Goal: Task Accomplishment & Management: Manage account settings

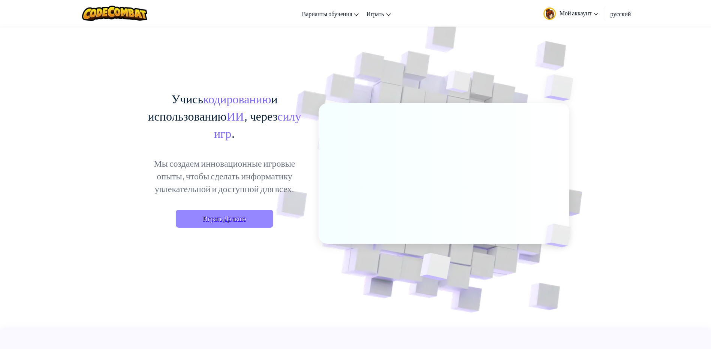
click at [252, 217] on span "Играть Дальше" at bounding box center [224, 219] width 97 height 18
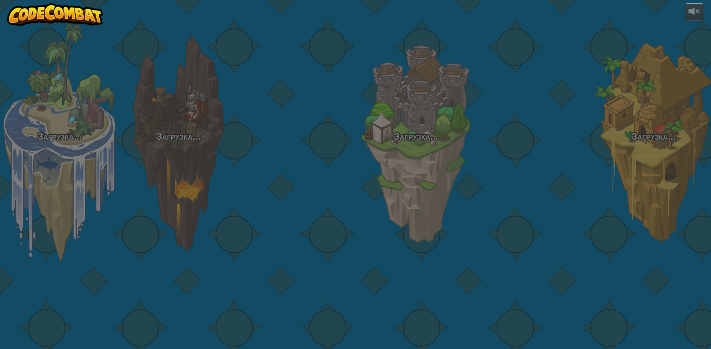
select select "ru"
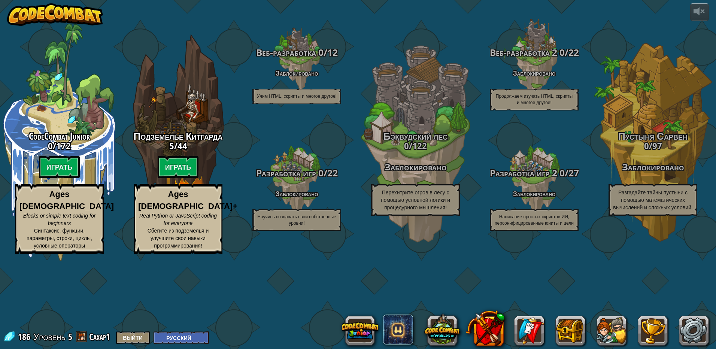
click at [72, 22] on img at bounding box center [55, 14] width 96 height 22
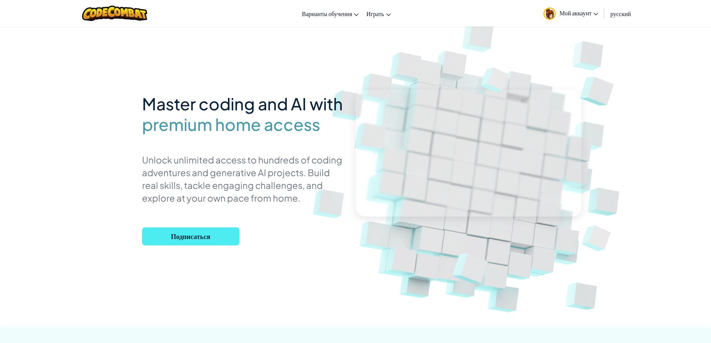
click at [396, 15] on div "Переключить навигацию Варианты обучения Онлайн-занятия в реальном времени Преми…" at bounding box center [355, 13] width 714 height 27
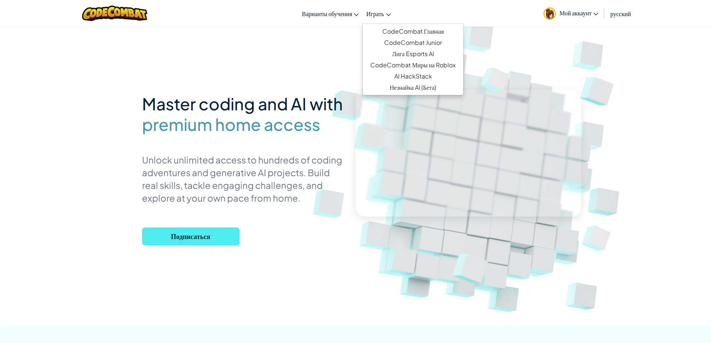
click at [391, 15] on link "Играть" at bounding box center [378, 13] width 32 height 20
click at [395, 33] on link "CodeCombat Главная" at bounding box center [413, 31] width 100 height 11
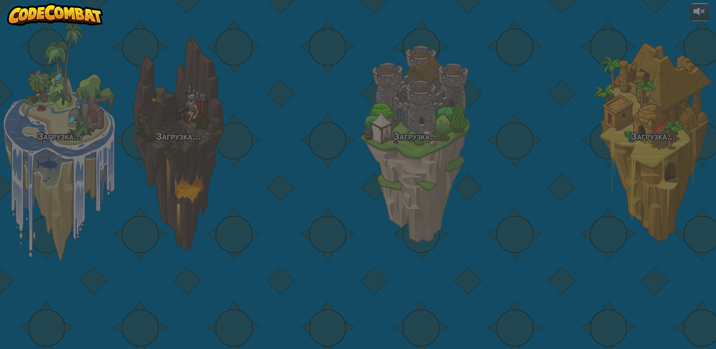
select select "ru"
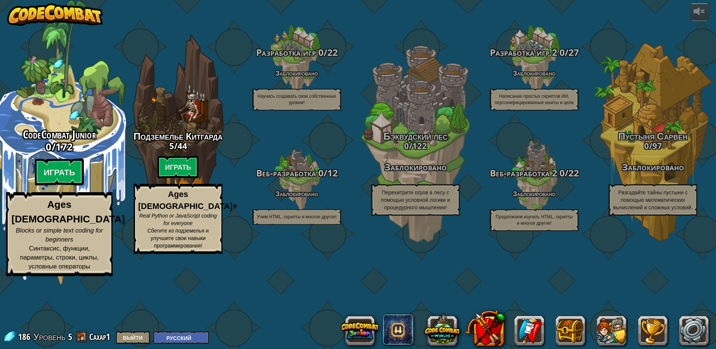
click at [63, 153] on span "172" at bounding box center [64, 146] width 18 height 13
select select "ru"
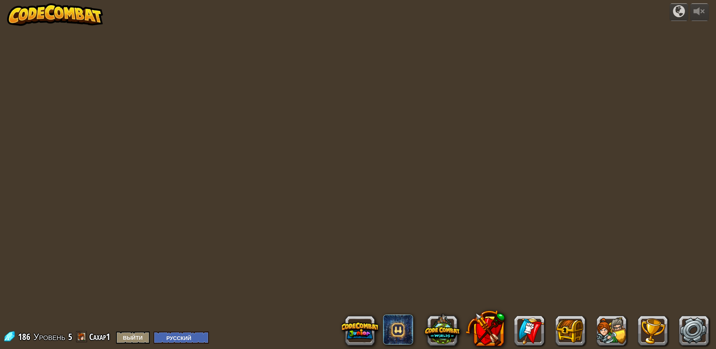
select select "ru"
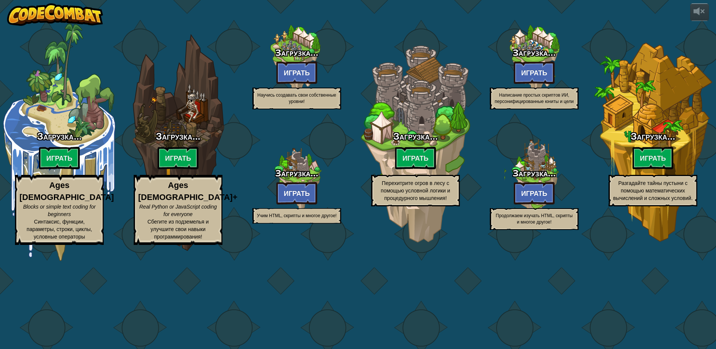
select select "ru"
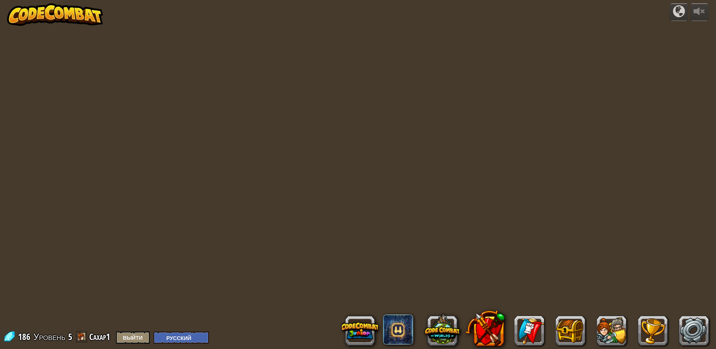
select select "ru"
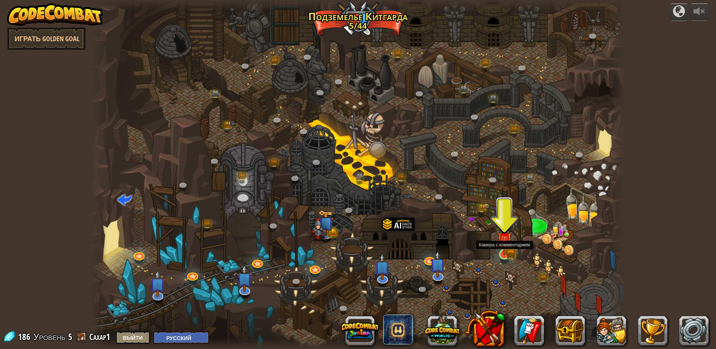
click at [502, 243] on img at bounding box center [504, 240] width 9 height 9
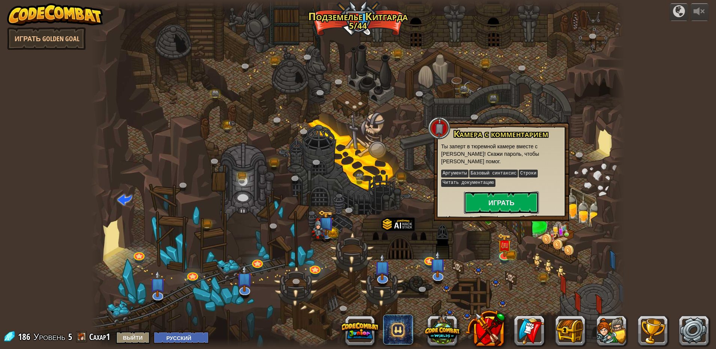
click at [500, 201] on button "Играть" at bounding box center [501, 202] width 75 height 22
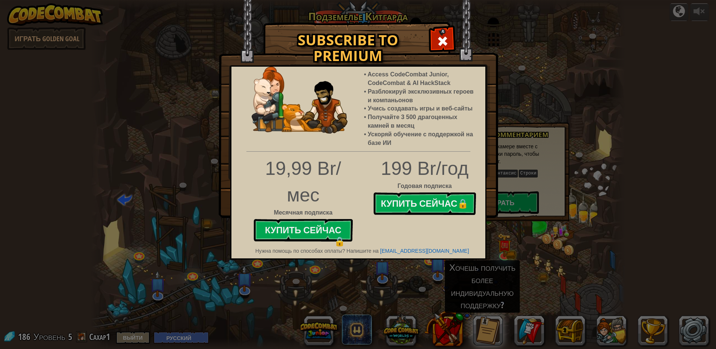
click at [391, 273] on div "Subscribe to Premium Access CodeCombat Junior, CodeCombat & AI HackStack Разбло…" at bounding box center [358, 174] width 716 height 349
click at [440, 47] on span at bounding box center [443, 41] width 12 height 12
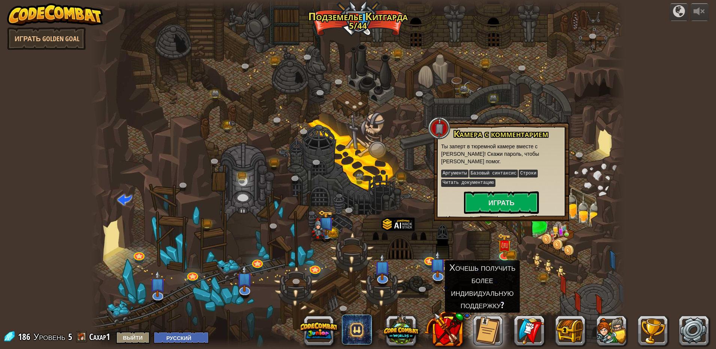
click at [21, 15] on img at bounding box center [55, 14] width 96 height 22
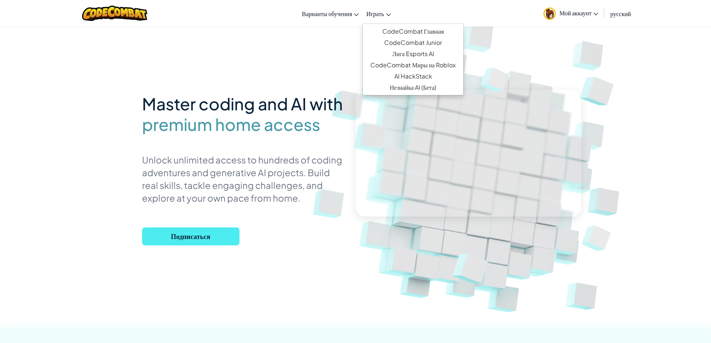
click at [390, 18] on link "Играть" at bounding box center [378, 13] width 32 height 20
click at [409, 32] on link "CodeCombat Главная" at bounding box center [413, 31] width 100 height 11
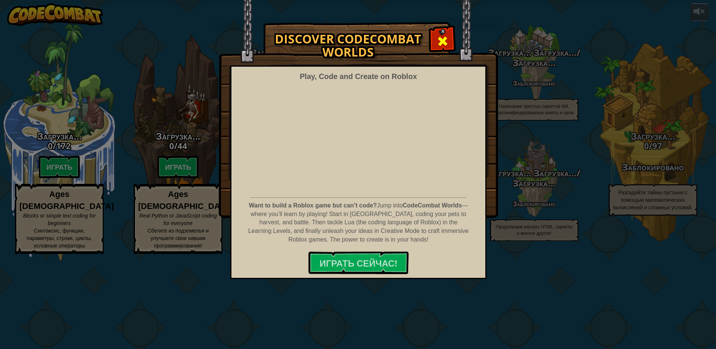
select select "ru"
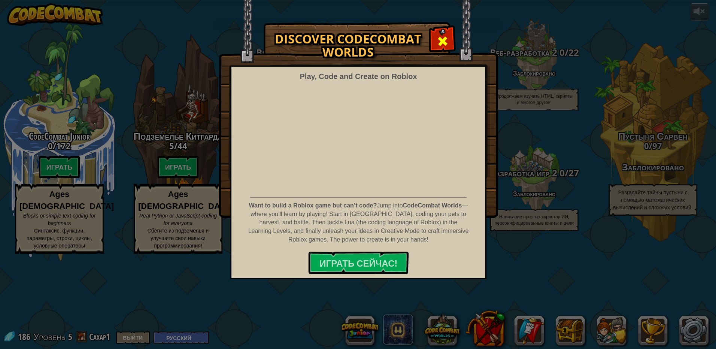
click at [438, 42] on span at bounding box center [443, 41] width 12 height 12
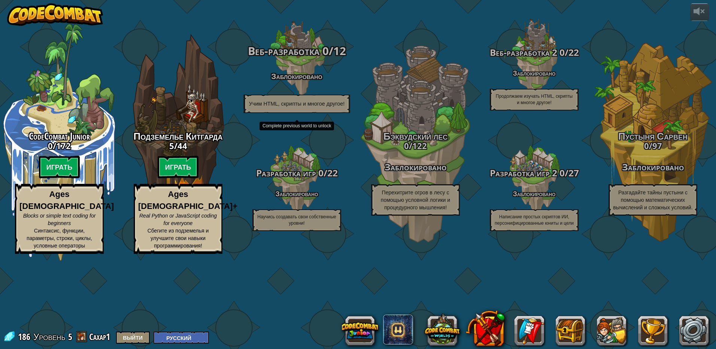
click at [294, 58] on span "Веб-разработка" at bounding box center [284, 50] width 72 height 15
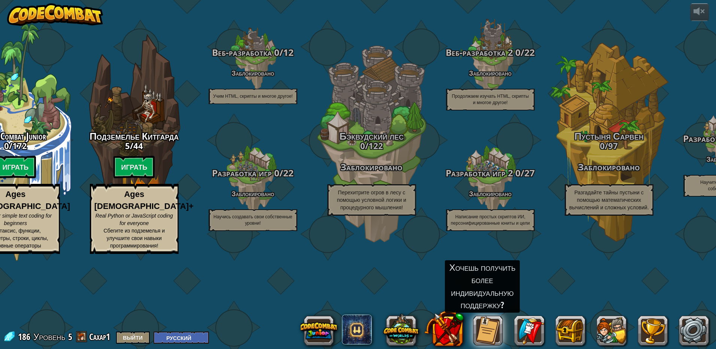
click at [46, 21] on img at bounding box center [55, 14] width 96 height 22
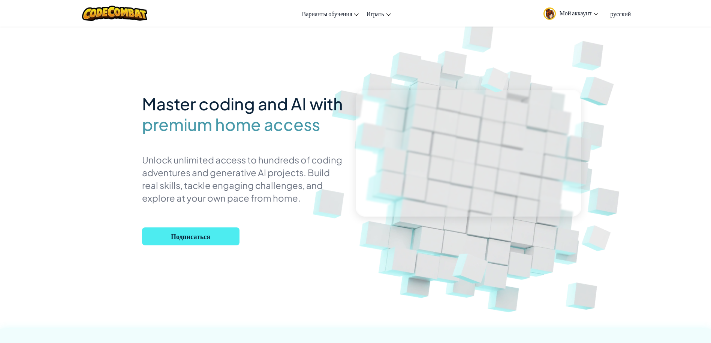
click at [567, 17] on link "Мой аккаунт" at bounding box center [570, 13] width 63 height 24
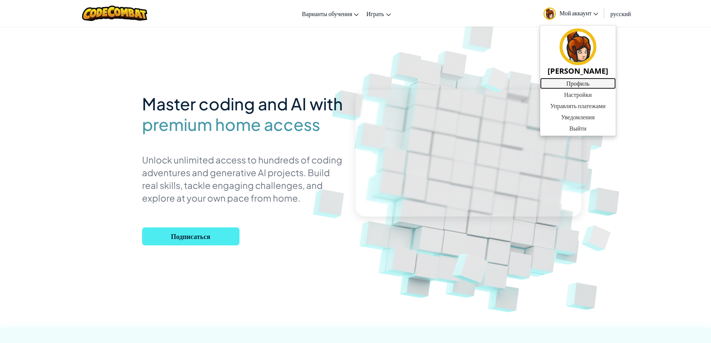
click at [567, 79] on link "Профиль" at bounding box center [578, 83] width 76 height 11
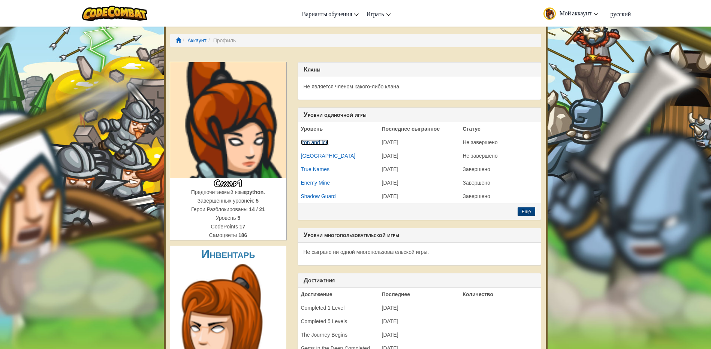
click at [319, 141] on link "Iron and Ice" at bounding box center [315, 142] width 28 height 6
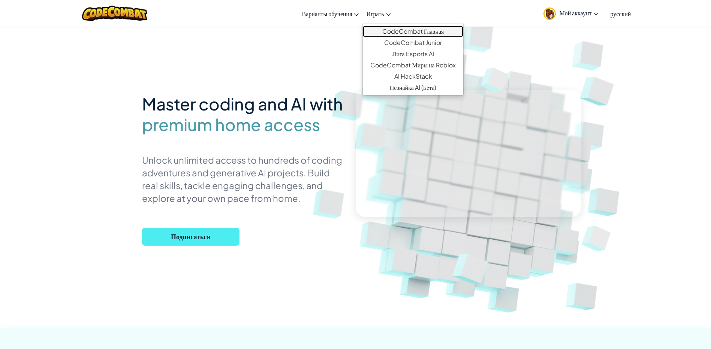
click at [406, 32] on link "CodeCombat Главная" at bounding box center [413, 31] width 100 height 11
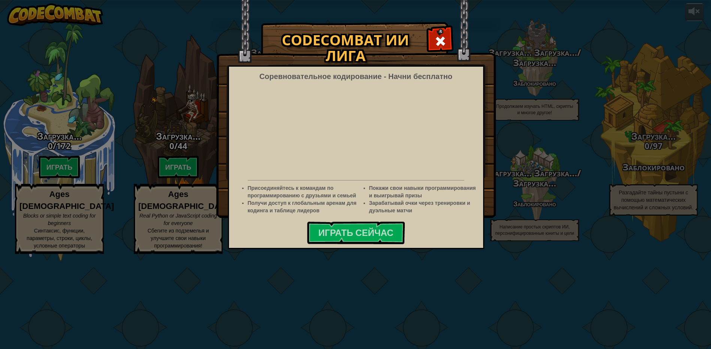
select select "ru"
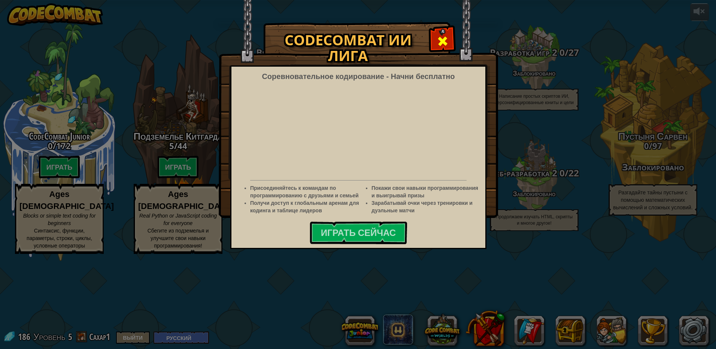
click at [448, 37] on div at bounding box center [443, 40] width 24 height 24
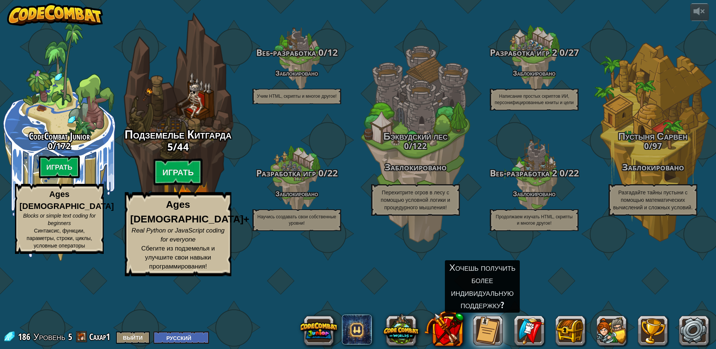
click at [187, 169] on div "Подземелье Китгарда 5 / 44 Играть Ages 8+ Real Python or JavaScript coding for …" at bounding box center [178, 142] width 142 height 285
select select "ru"
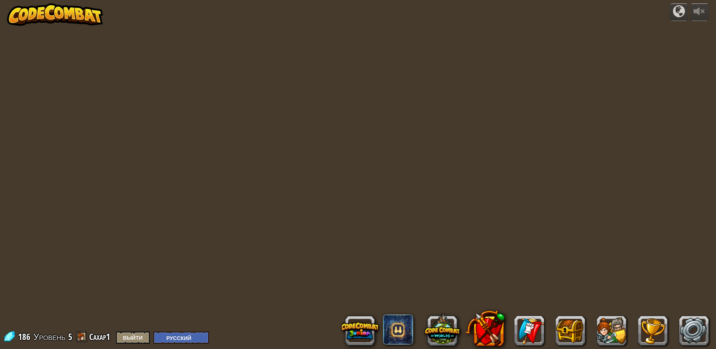
select select "ru"
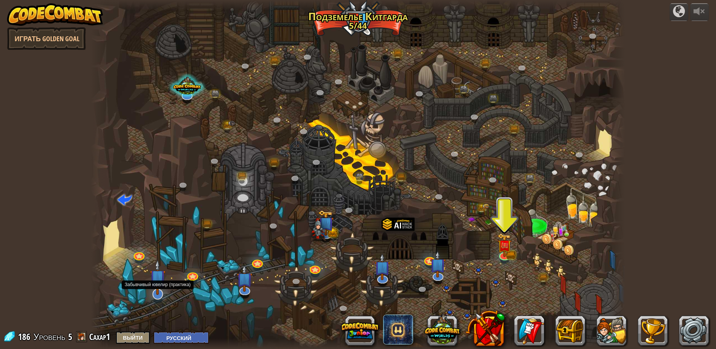
click at [161, 286] on img at bounding box center [158, 278] width 16 height 36
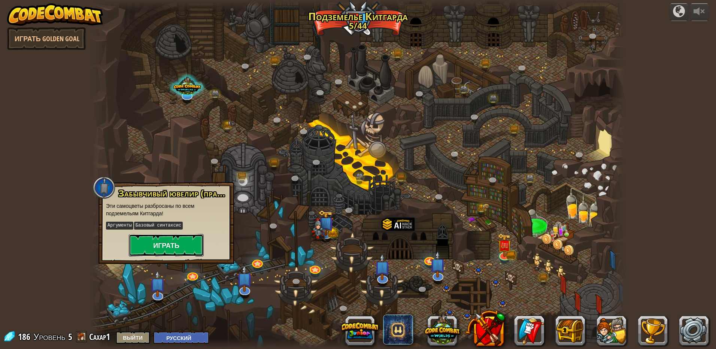
click at [172, 246] on button "Играть" at bounding box center [166, 245] width 75 height 22
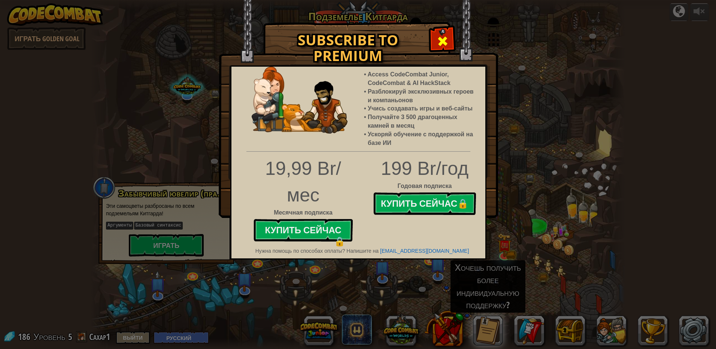
click at [445, 42] on span at bounding box center [443, 41] width 12 height 12
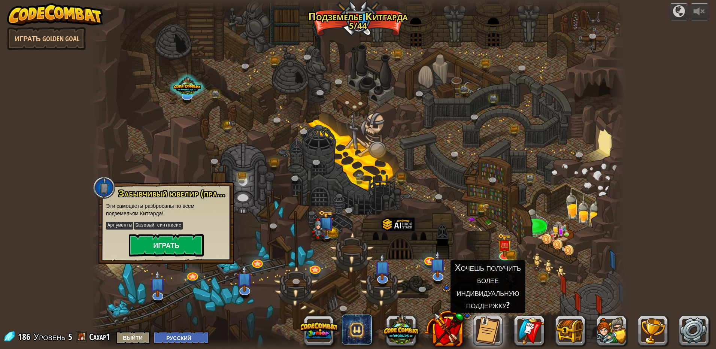
click at [70, 8] on img at bounding box center [55, 14] width 96 height 22
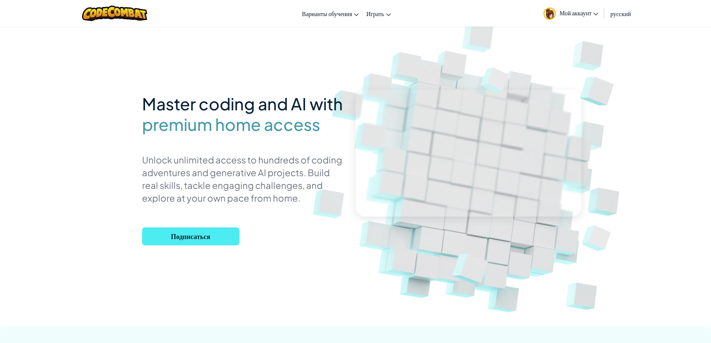
click at [573, 19] on link "Мой аккаунт" at bounding box center [570, 13] width 63 height 24
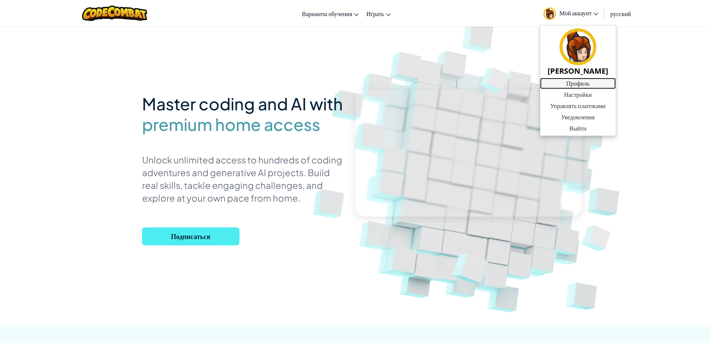
click at [587, 83] on link "Профиль" at bounding box center [578, 83] width 76 height 11
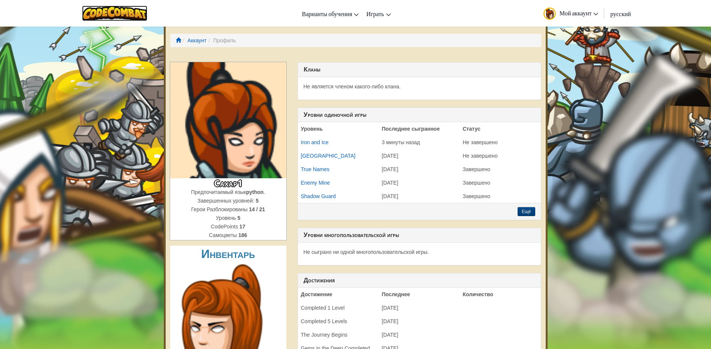
click at [143, 15] on img at bounding box center [115, 13] width 66 height 15
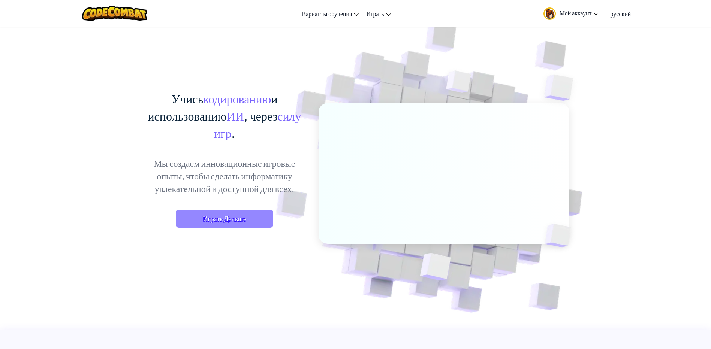
click at [236, 220] on span "Играть Дальше" at bounding box center [224, 219] width 97 height 18
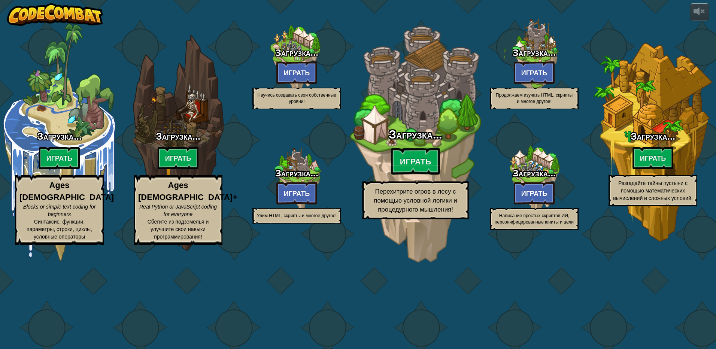
select select "ru"
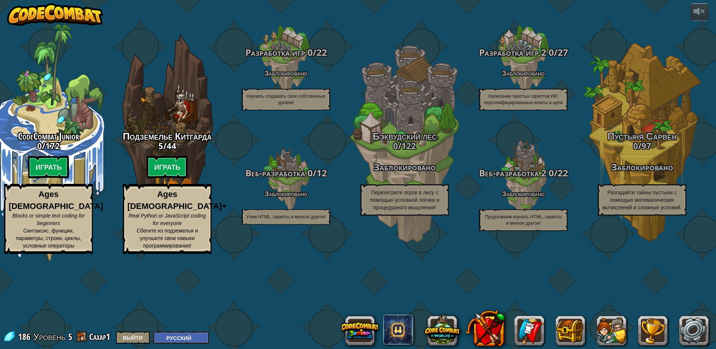
click at [85, 338] on span at bounding box center [81, 336] width 11 height 11
click at [94, 338] on div "186 Уровень 5 Caxap1 Выйти English (US) English (UK) 简体中文 繁體中文 русский español …" at bounding box center [106, 337] width 206 height 13
click at [112, 340] on link "Caxap1" at bounding box center [100, 337] width 23 height 12
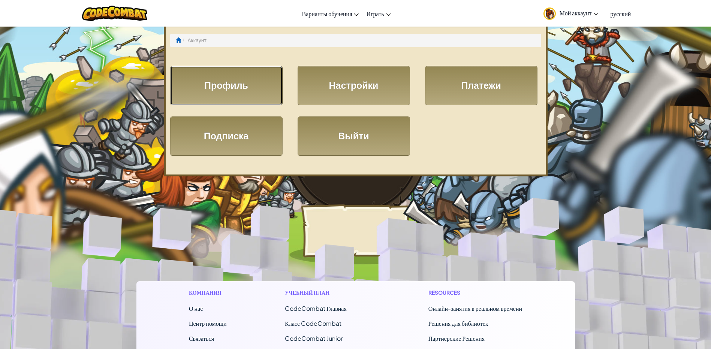
click at [234, 70] on link "Профиль" at bounding box center [226, 85] width 112 height 39
click at [339, 101] on link "Настройки" at bounding box center [353, 85] width 112 height 39
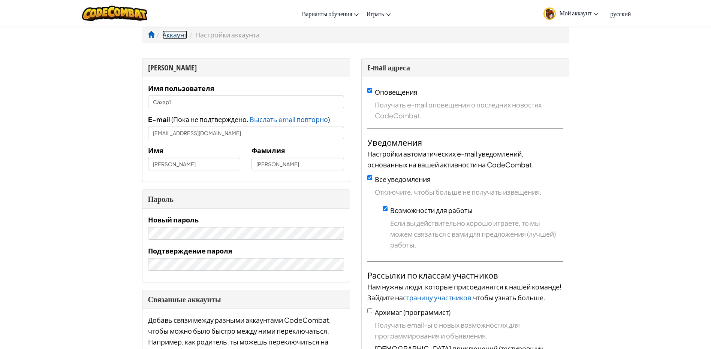
click at [177, 37] on link "Аккаунт" at bounding box center [174, 34] width 25 height 9
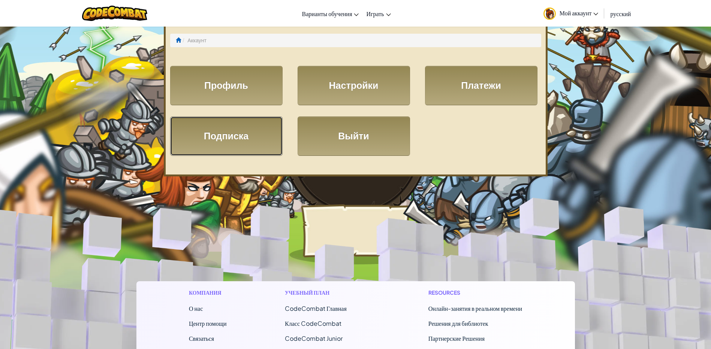
click at [224, 137] on link "Подписка" at bounding box center [226, 135] width 112 height 39
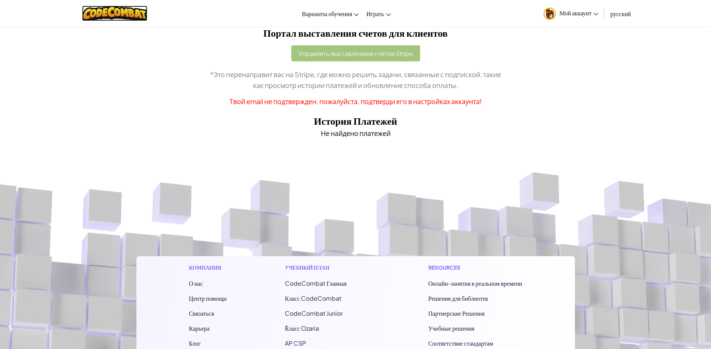
click at [131, 8] on img at bounding box center [115, 13] width 66 height 15
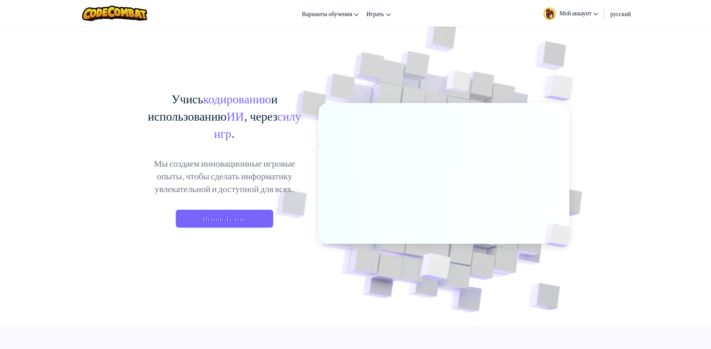
click at [558, 11] on link "Мой аккаунт" at bounding box center [570, 13] width 63 height 24
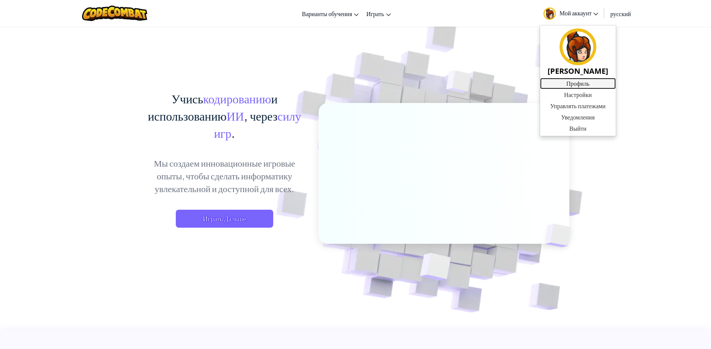
click at [589, 88] on link "Профиль" at bounding box center [578, 83] width 76 height 11
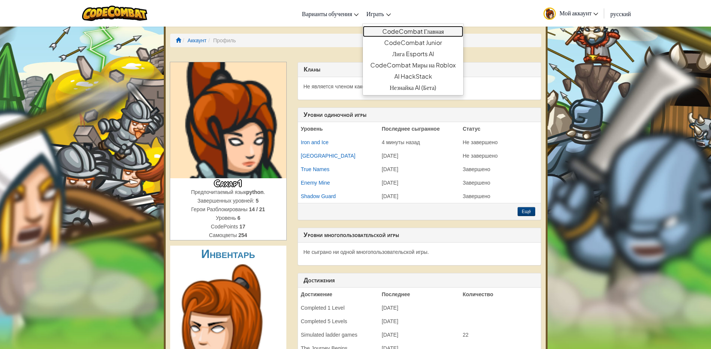
click at [405, 34] on link "CodeCombat Главная" at bounding box center [413, 31] width 100 height 11
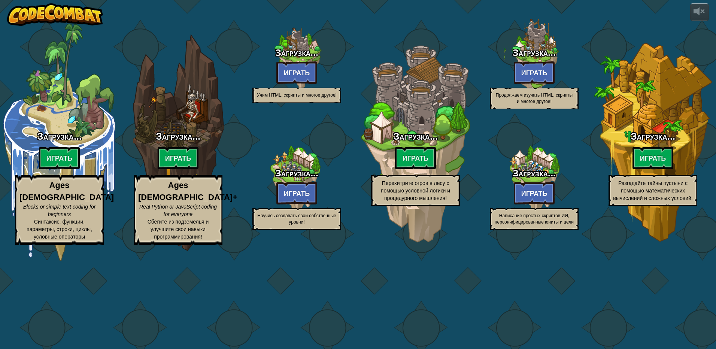
select select "ru"
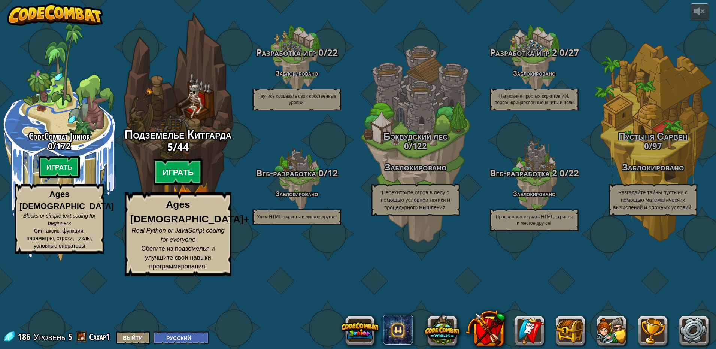
click at [181, 186] on btn "Играть" at bounding box center [178, 172] width 49 height 27
select select "ru"
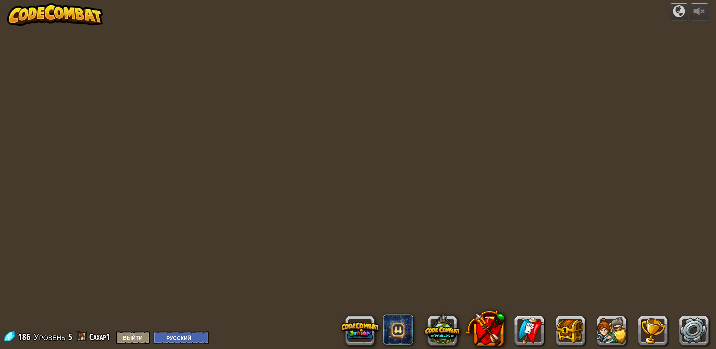
select select "ru"
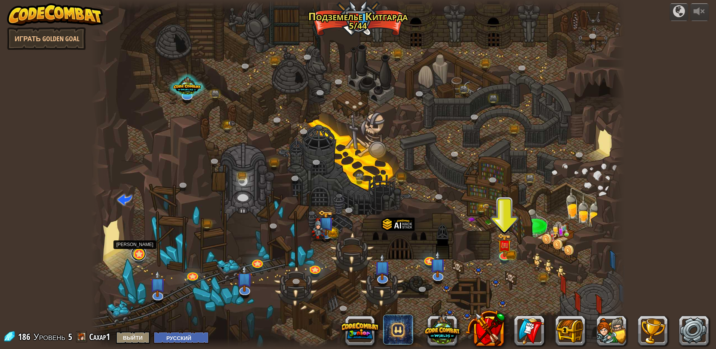
click at [139, 251] on link at bounding box center [138, 253] width 15 height 15
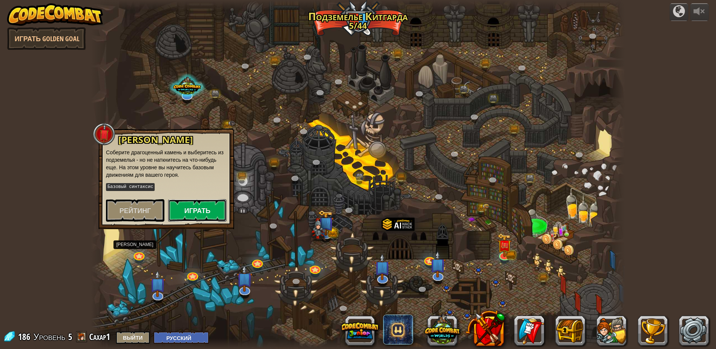
click at [197, 211] on button "Играть" at bounding box center [197, 210] width 58 height 22
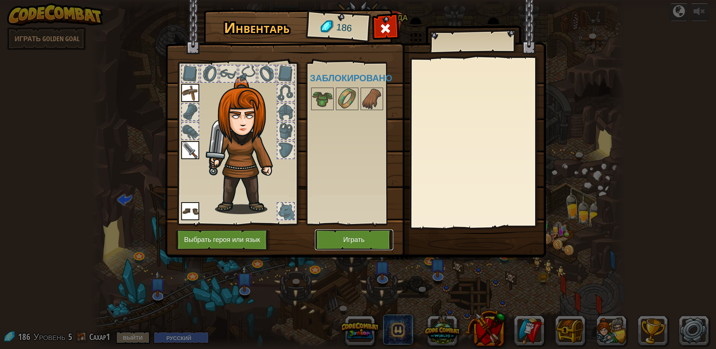
click at [331, 234] on button "Играть" at bounding box center [354, 240] width 78 height 21
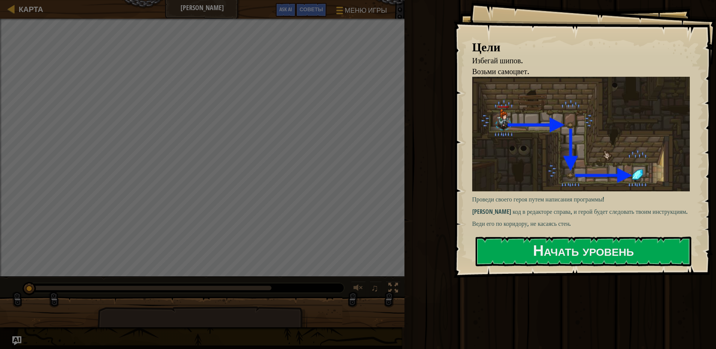
drag, startPoint x: 532, startPoint y: 158, endPoint x: 531, endPoint y: 165, distance: 7.1
click at [531, 158] on img at bounding box center [583, 134] width 223 height 114
click at [523, 222] on p "Веди его по коридору, не касаясь стен." at bounding box center [583, 224] width 223 height 9
click at [527, 239] on button "Начать уровень" at bounding box center [584, 252] width 216 height 30
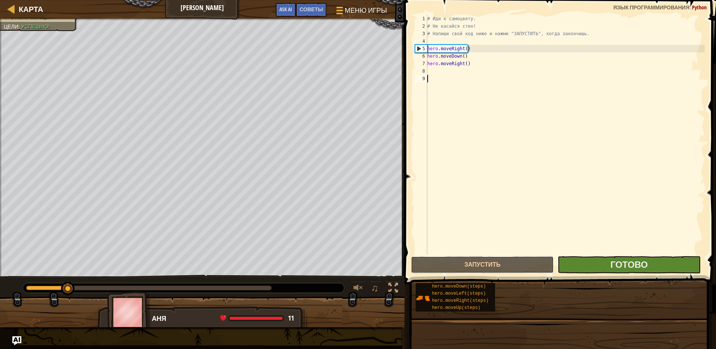
click at [554, 265] on button "Запустить" at bounding box center [482, 264] width 143 height 17
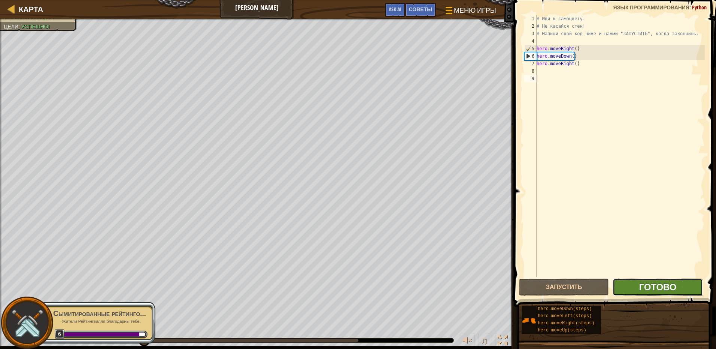
click at [660, 292] on span "Готово" at bounding box center [657, 287] width 37 height 12
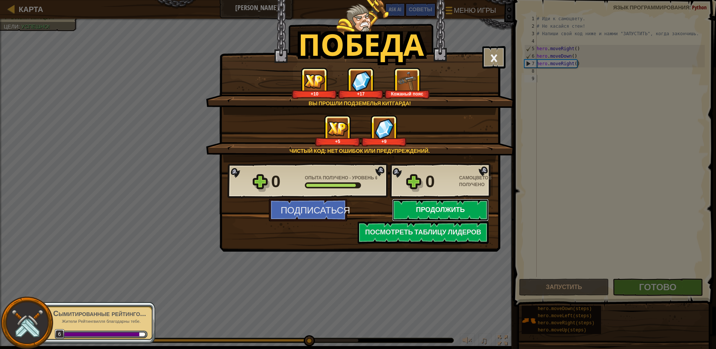
click at [432, 211] on button "Продолжить" at bounding box center [440, 210] width 97 height 22
select select "ru"
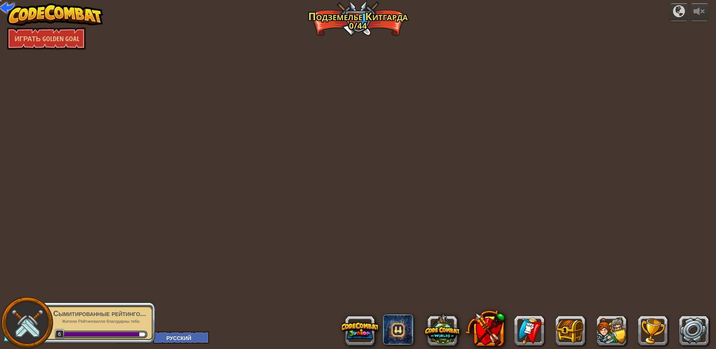
select select "ru"
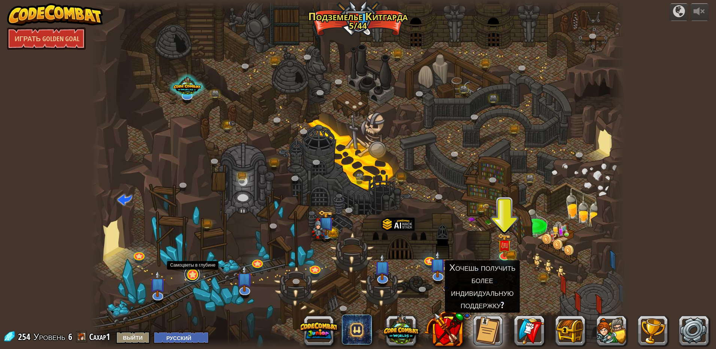
click at [195, 277] on link at bounding box center [192, 274] width 15 height 15
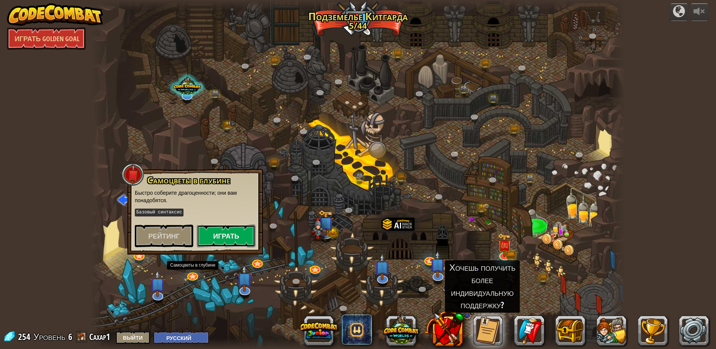
click at [221, 239] on button "Играть" at bounding box center [226, 236] width 58 height 22
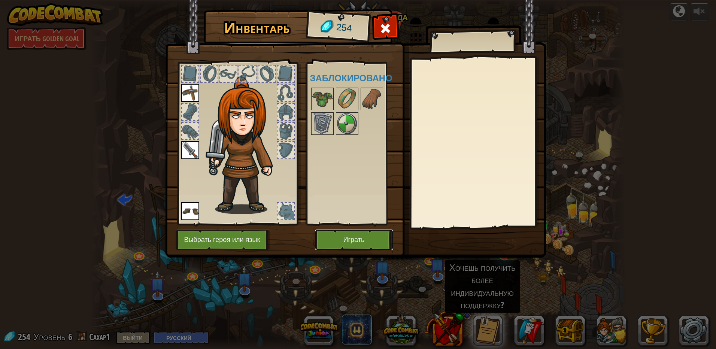
click at [376, 243] on button "Играть" at bounding box center [354, 240] width 78 height 21
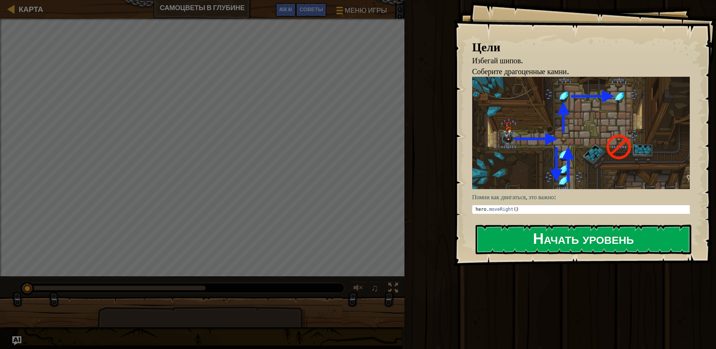
click at [555, 244] on button "Начать уровень" at bounding box center [584, 240] width 216 height 30
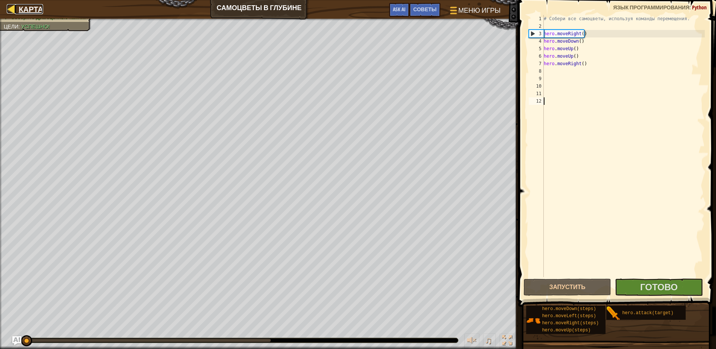
click at [30, 7] on span "Карта" at bounding box center [31, 9] width 24 height 10
select select "ru"
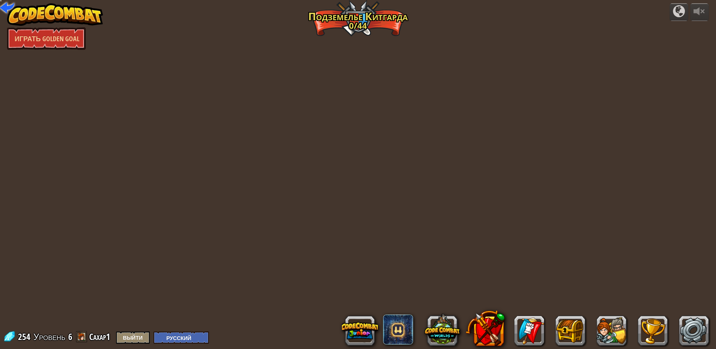
select select "ru"
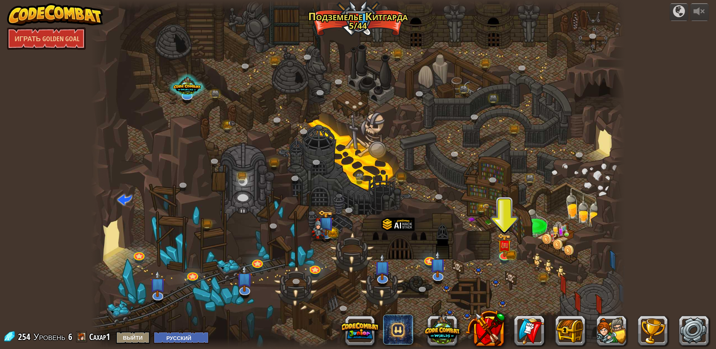
click at [51, 8] on img at bounding box center [55, 14] width 96 height 22
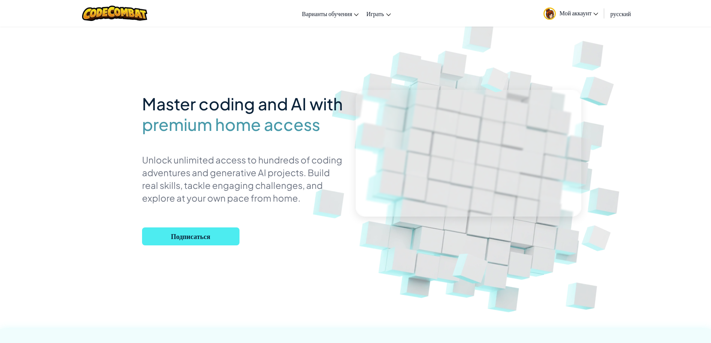
click at [575, 16] on span "Мой аккаунт" at bounding box center [578, 13] width 39 height 8
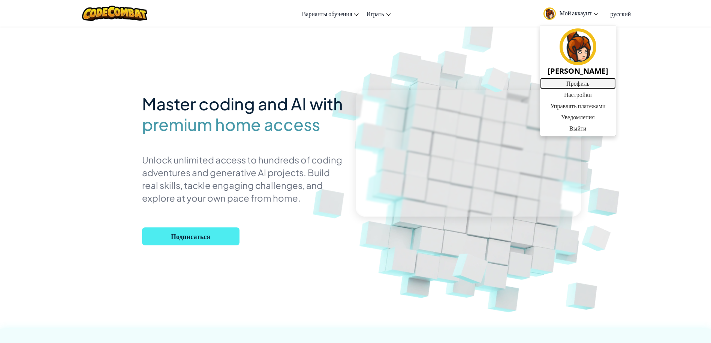
click at [584, 81] on link "Профиль" at bounding box center [578, 83] width 76 height 11
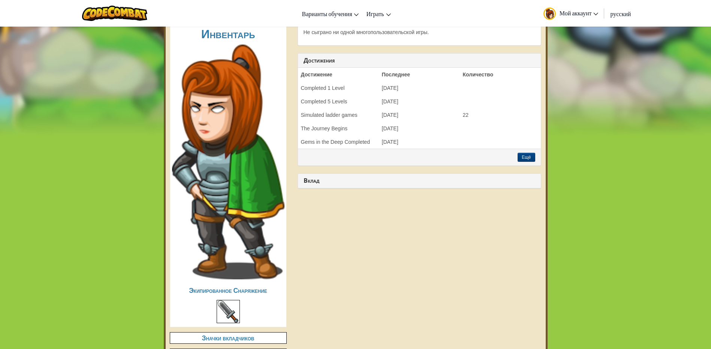
scroll to position [375, 0]
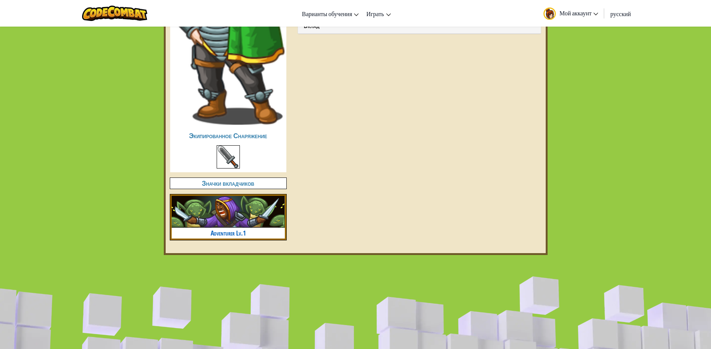
click at [230, 156] on img at bounding box center [228, 156] width 23 height 23
click at [226, 187] on h4 "Значки вкладчиков" at bounding box center [228, 183] width 116 height 11
click at [226, 213] on img at bounding box center [228, 212] width 113 height 32
drag, startPoint x: 241, startPoint y: 226, endPoint x: 258, endPoint y: 228, distance: 16.6
click at [241, 227] on img at bounding box center [228, 212] width 113 height 32
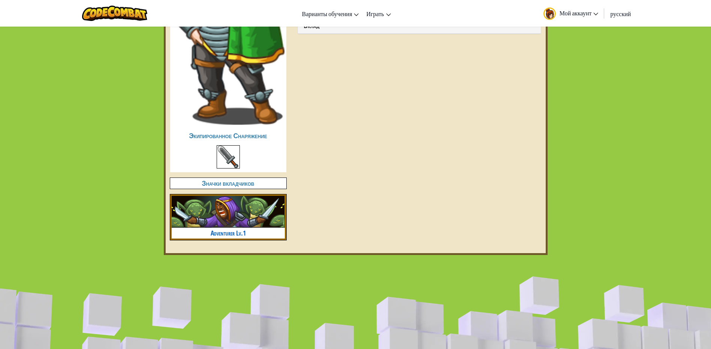
click at [270, 229] on h4 "Adventurer Lv.1" at bounding box center [228, 233] width 113 height 11
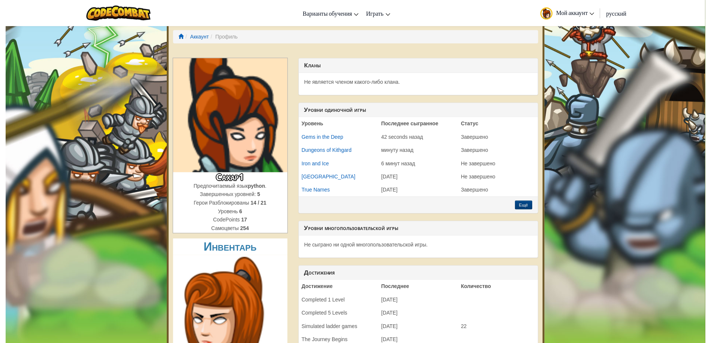
scroll to position [0, 0]
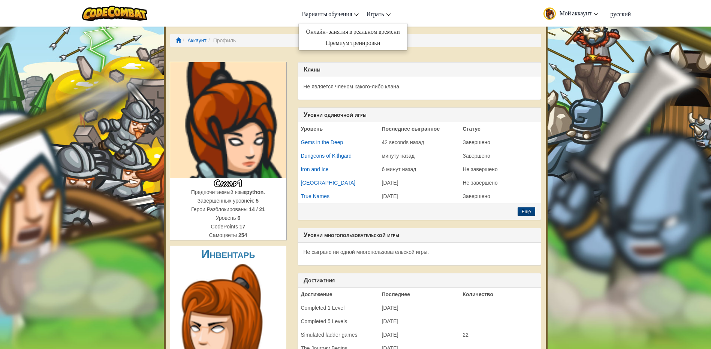
click at [339, 15] on span "Варианты обучения" at bounding box center [327, 14] width 50 height 8
click at [342, 32] on link "Онлайн-занятия в реальном времени" at bounding box center [353, 31] width 109 height 11
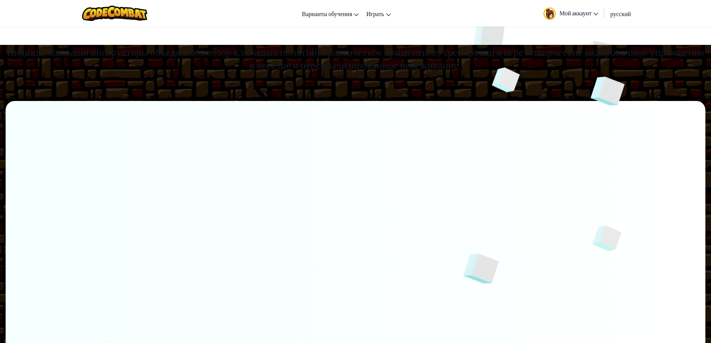
click at [584, 13] on span "Мой аккаунт" at bounding box center [578, 13] width 39 height 8
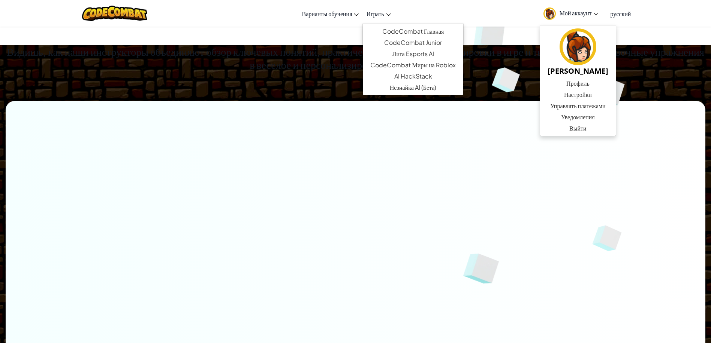
click at [381, 15] on span "Играть" at bounding box center [375, 14] width 18 height 8
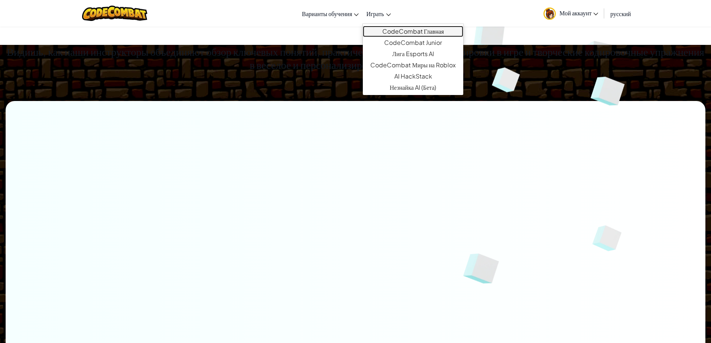
click at [393, 29] on link "CodeCombat Главная" at bounding box center [413, 31] width 100 height 11
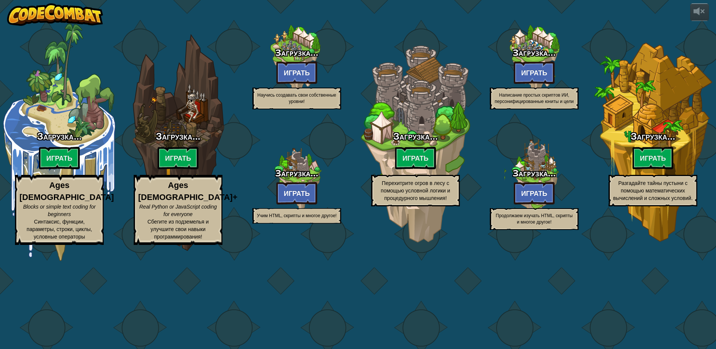
select select "ru"
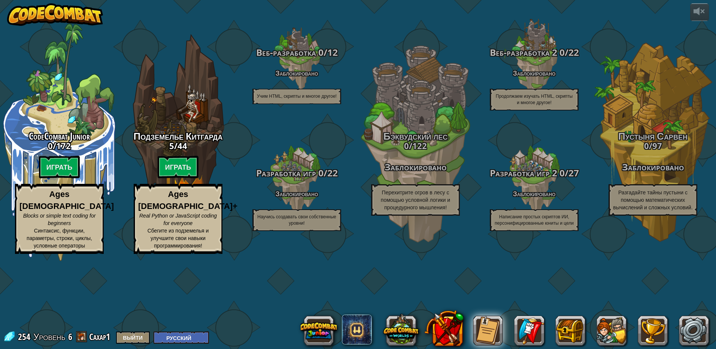
click at [50, 21] on img at bounding box center [55, 14] width 96 height 22
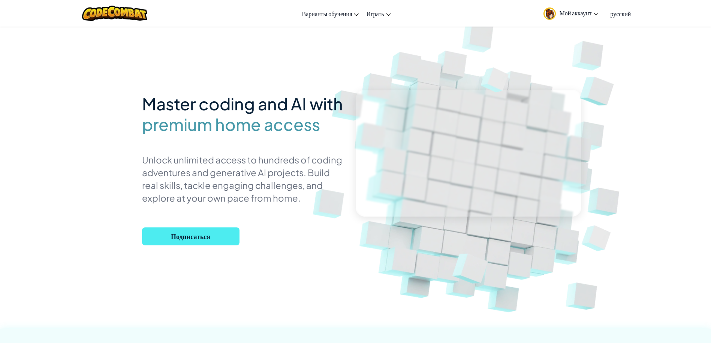
click at [571, 10] on span "Мой аккаунт" at bounding box center [578, 13] width 39 height 8
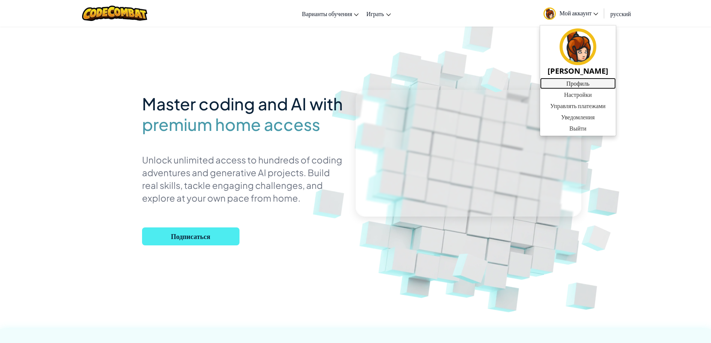
click at [582, 79] on link "Профиль" at bounding box center [578, 83] width 76 height 11
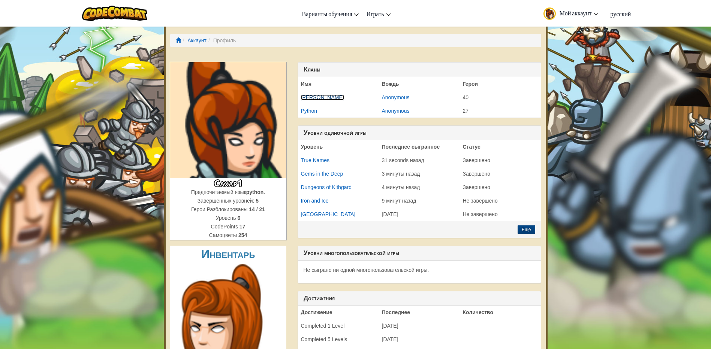
click at [313, 99] on link "[PERSON_NAME]" at bounding box center [322, 97] width 43 height 6
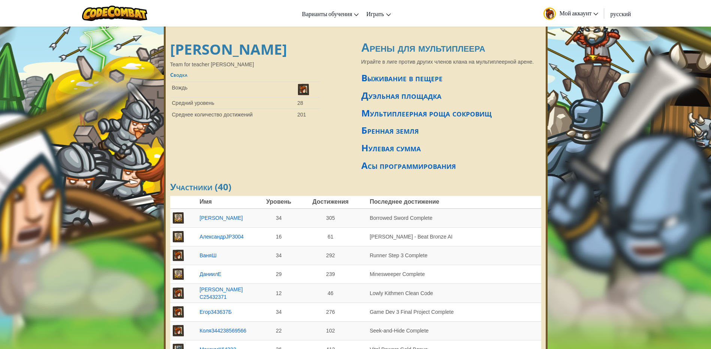
click at [283, 202] on th "Уровень" at bounding box center [278, 202] width 29 height 13
click at [586, 15] on span "Мой аккаунт" at bounding box center [578, 13] width 39 height 8
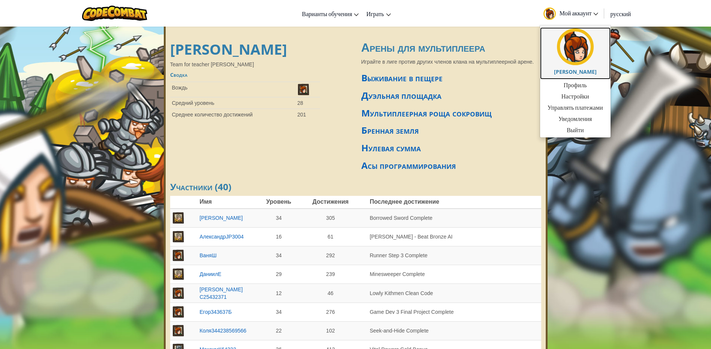
click at [582, 66] on link "[PERSON_NAME]" at bounding box center [575, 53] width 70 height 52
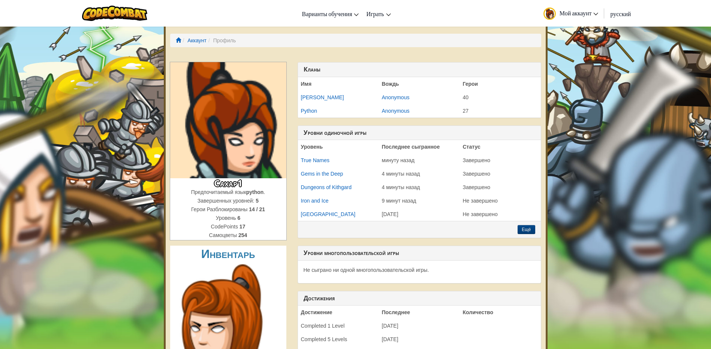
click at [196, 44] on li "Аккаунт" at bounding box center [193, 40] width 25 height 7
drag, startPoint x: 196, startPoint y: 44, endPoint x: 193, endPoint y: 39, distance: 5.2
click at [193, 39] on link "Аккаунт" at bounding box center [196, 40] width 19 height 6
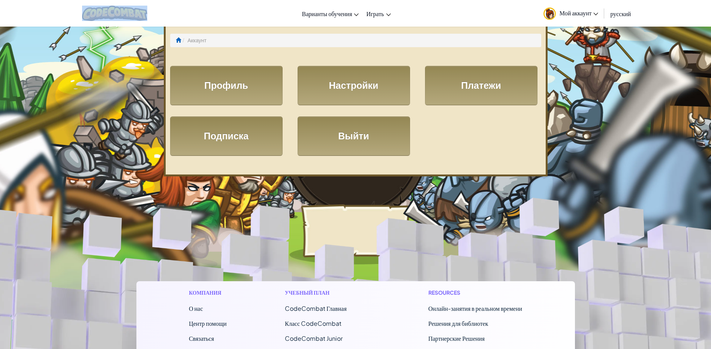
click at [138, 5] on div at bounding box center [114, 13] width 77 height 27
drag, startPoint x: 138, startPoint y: 5, endPoint x: 135, endPoint y: 15, distance: 10.7
click at [135, 15] on img at bounding box center [115, 13] width 66 height 15
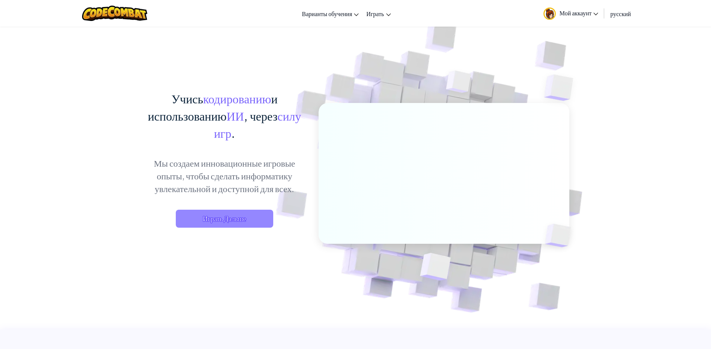
click at [229, 222] on span "Играть Дальше" at bounding box center [224, 219] width 97 height 18
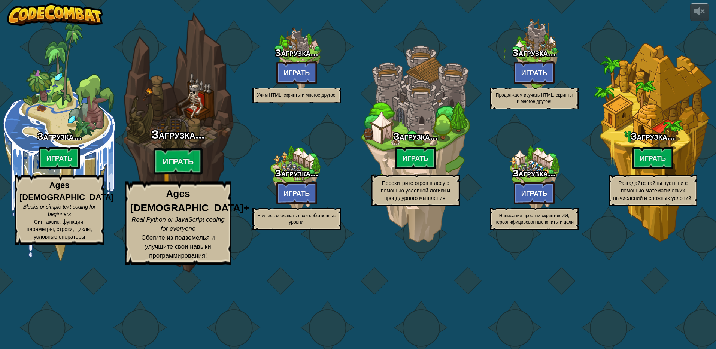
select select "ru"
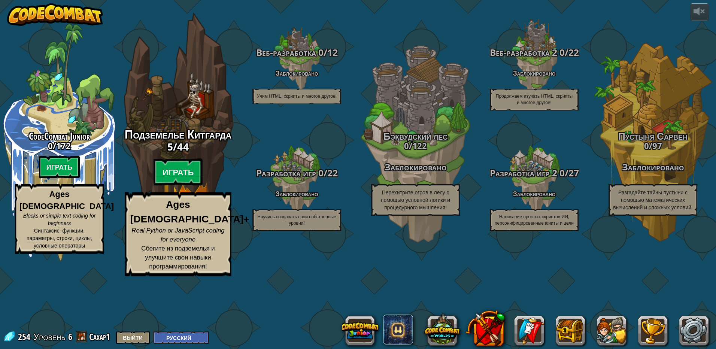
click at [194, 129] on div "Подземелье Китгарда 5 / 44 Играть Ages 8+ Real Python or JavaScript coding for …" at bounding box center [178, 142] width 142 height 285
select select "ru"
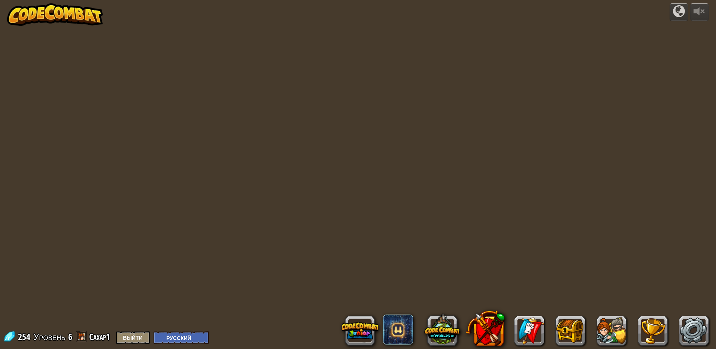
select select "ru"
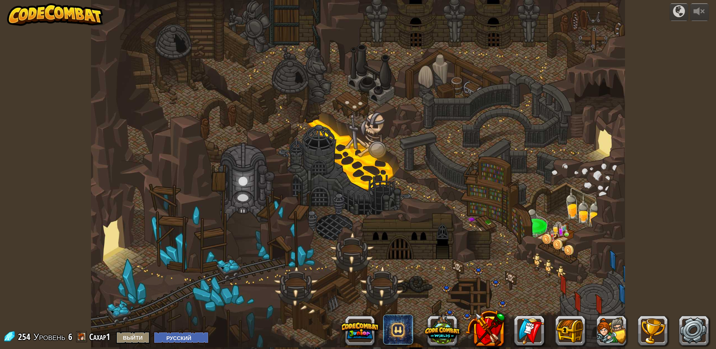
select select "ru"
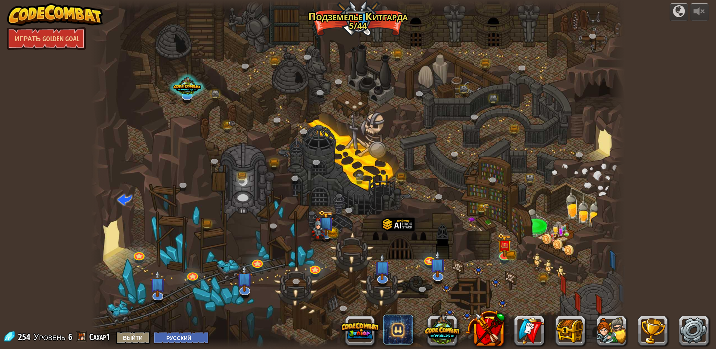
click at [61, 21] on img at bounding box center [55, 14] width 96 height 22
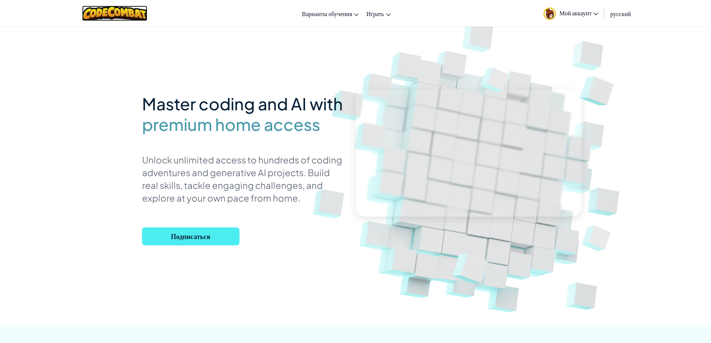
click at [128, 15] on img at bounding box center [115, 13] width 66 height 15
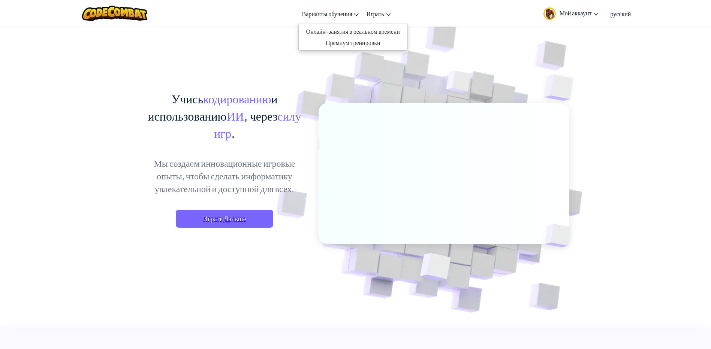
click at [353, 17] on link "Варианты обучения" at bounding box center [330, 13] width 64 height 20
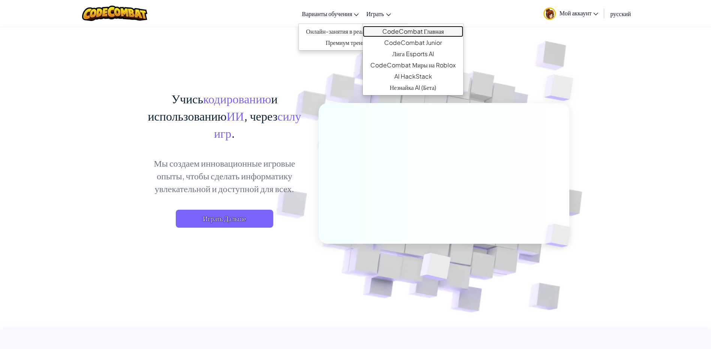
click at [390, 30] on link "CodeCombat Главная" at bounding box center [413, 31] width 100 height 11
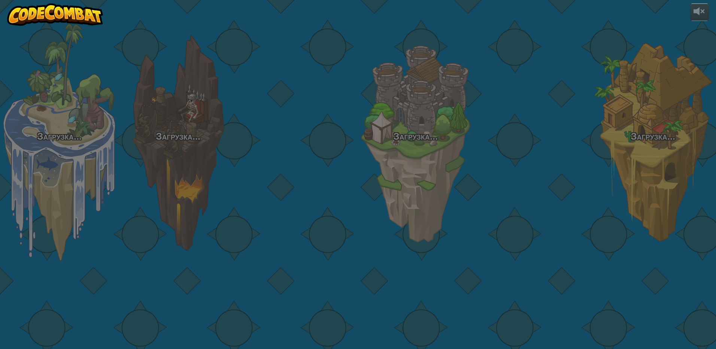
select select "ru"
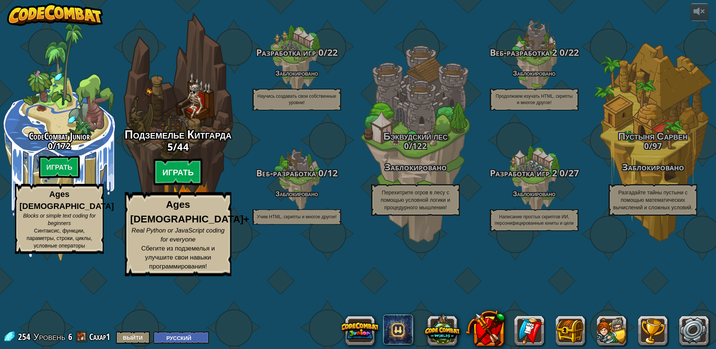
click at [178, 186] on btn "Играть" at bounding box center [178, 172] width 49 height 27
select select "ru"
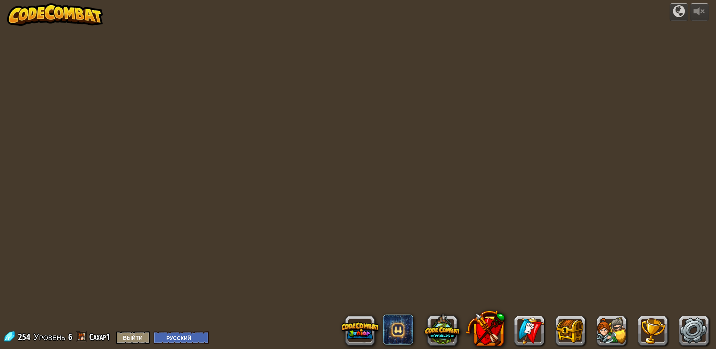
select select "ru"
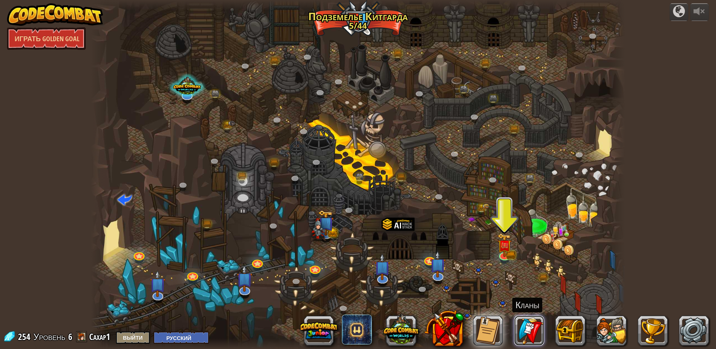
click at [538, 335] on link at bounding box center [529, 331] width 30 height 30
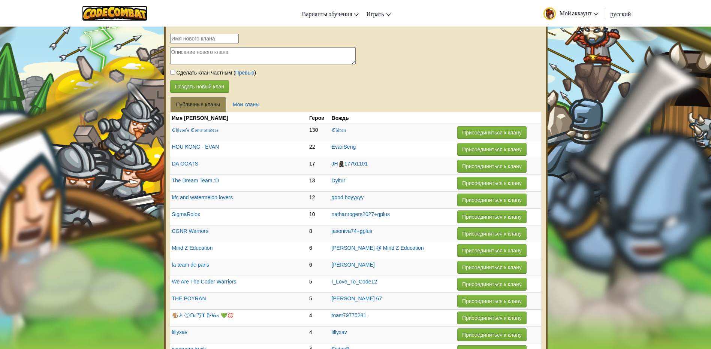
click at [110, 12] on img at bounding box center [115, 13] width 66 height 15
